Goal: Transaction & Acquisition: Purchase product/service

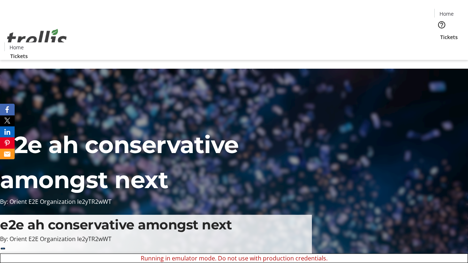
click at [448, 11] on span "Sign Up" at bounding box center [450, 10] width 21 height 9
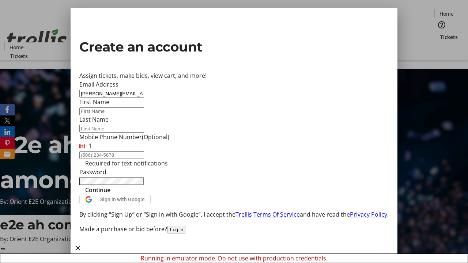
type input "[PERSON_NAME][EMAIL_ADDRESS][DOMAIN_NAME]"
type input "[PERSON_NAME]"
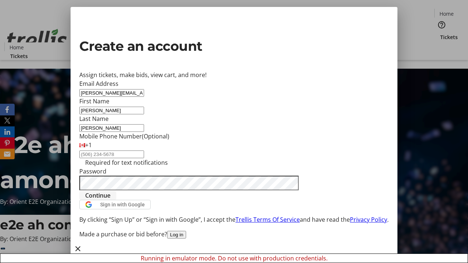
click at [111, 200] on span "Continue" at bounding box center [97, 195] width 25 height 9
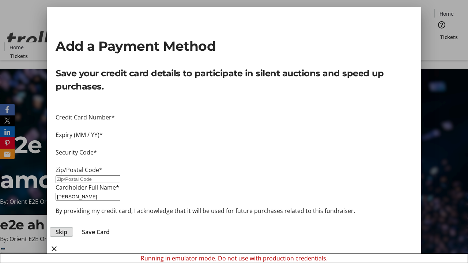
click at [67, 228] on span "Skip" at bounding box center [62, 232] width 12 height 9
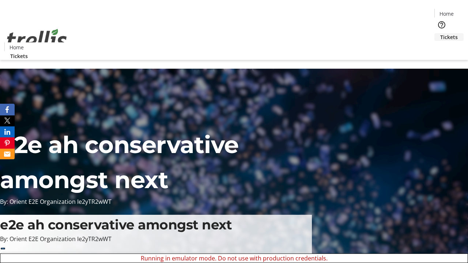
click at [441, 33] on span "Tickets" at bounding box center [450, 37] width 18 height 8
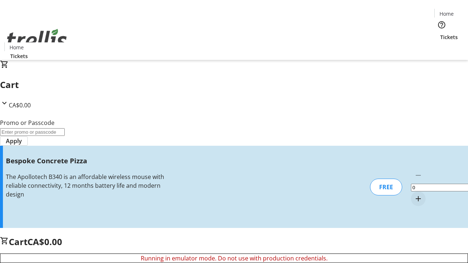
click at [414, 195] on mat-icon "Increment by one" at bounding box center [418, 199] width 9 height 9
type input "1"
